Goal: Task Accomplishment & Management: Manage account settings

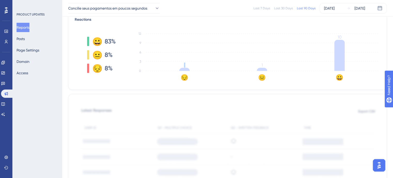
scroll to position [129, 0]
click at [211, 89] on div "Reactions 😀 83% 😐 8% 😔 8% 😔 😐 😀 0 3 6 9 12 1 1 10" at bounding box center [227, 50] width 318 height 77
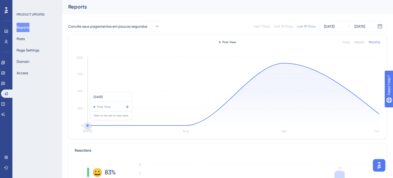
scroll to position [0, 0]
click at [8, 32] on link at bounding box center [6, 31] width 4 height 8
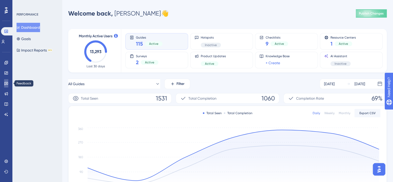
click at [8, 85] on link at bounding box center [6, 83] width 4 height 8
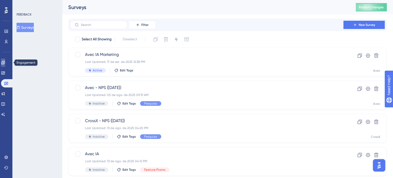
click at [5, 61] on icon at bounding box center [3, 62] width 4 height 4
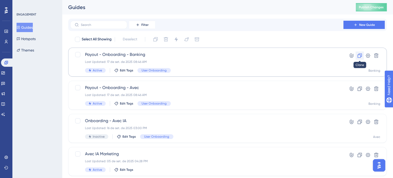
click at [358, 56] on icon at bounding box center [359, 55] width 5 height 5
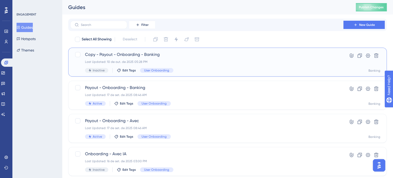
click at [253, 61] on div "Last Updated: 10 de out. de 2025 05:28 PM" at bounding box center [207, 62] width 244 height 4
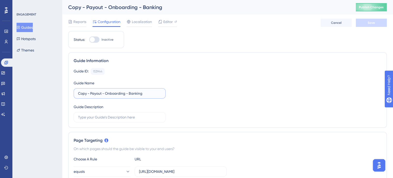
click at [117, 90] on input "Copy - Payout - Onboarding - Banking" at bounding box center [119, 93] width 83 height 6
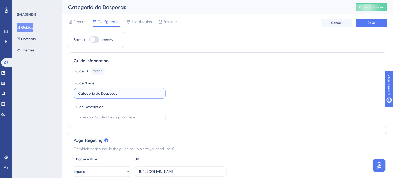
type input "Categoria de Despesas"
click at [363, 25] on button "Save" at bounding box center [371, 23] width 31 height 8
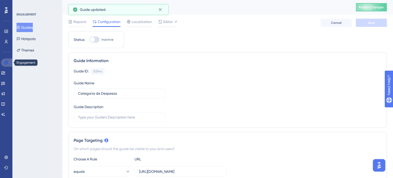
click at [10, 62] on link at bounding box center [7, 62] width 12 height 8
